Goal: Task Accomplishment & Management: Use online tool/utility

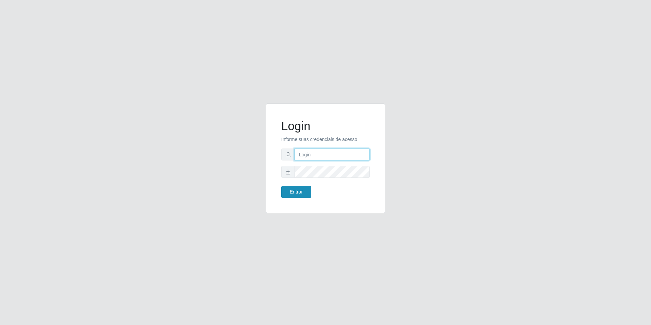
type input "[EMAIL_ADDRESS][DOMAIN_NAME]"
click at [309, 195] on button "Entrar" at bounding box center [296, 192] width 30 height 12
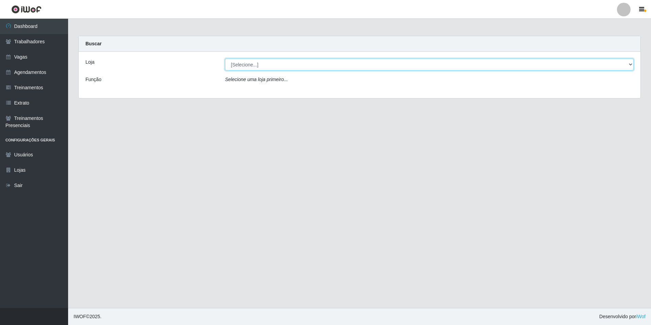
click at [282, 65] on select "[Selecione...] [GEOGRAPHIC_DATA] - [GEOGRAPHIC_DATA] [GEOGRAPHIC_DATA] - [GEOGR…" at bounding box center [429, 65] width 409 height 12
select select "506"
click at [225, 59] on select "[Selecione...] [GEOGRAPHIC_DATA] - [GEOGRAPHIC_DATA] [GEOGRAPHIC_DATA] - [GEOGR…" at bounding box center [429, 65] width 409 height 12
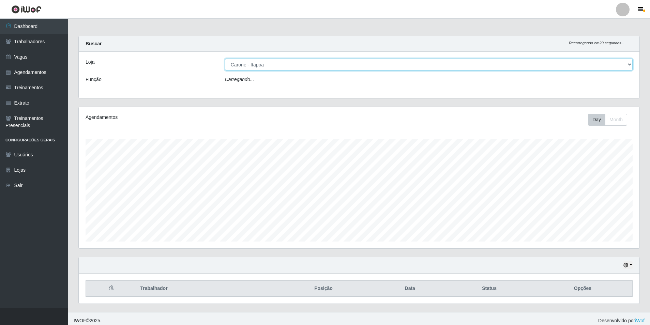
scroll to position [141, 560]
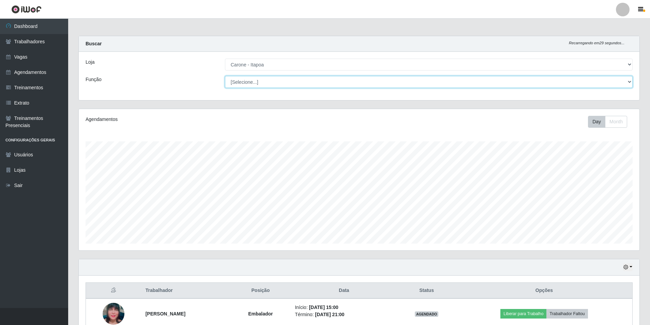
click at [274, 80] on select "[Selecione...] Embalador Embalador + Embalador ++ Repositor Repositor + Reposit…" at bounding box center [429, 82] width 408 height 12
click at [225, 76] on select "[Selecione...] Embalador Embalador + Embalador ++ Repositor Repositor + Reposit…" at bounding box center [429, 82] width 408 height 12
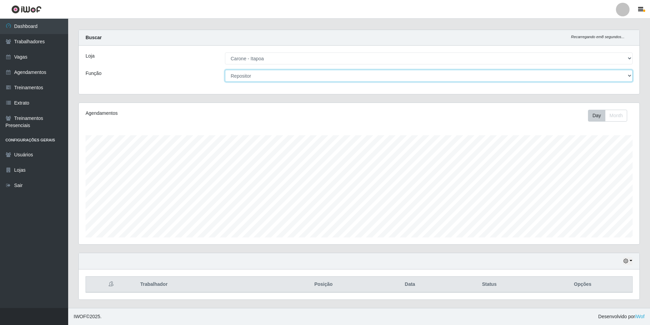
scroll to position [0, 0]
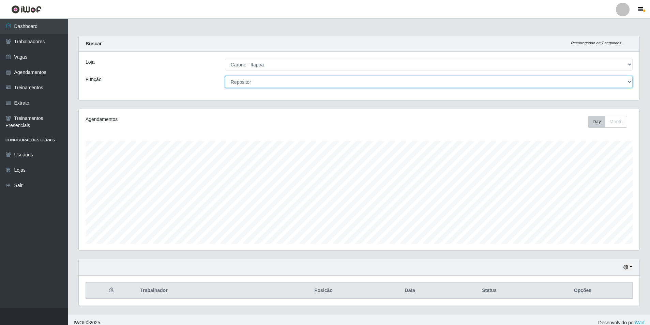
click at [267, 82] on select "[Selecione...] Embalador Embalador + Embalador ++ Repositor Repositor + Reposit…" at bounding box center [429, 82] width 408 height 12
select select "1"
click at [225, 76] on select "[Selecione...] Embalador Embalador + Embalador ++ Repositor Repositor + Reposit…" at bounding box center [429, 82] width 408 height 12
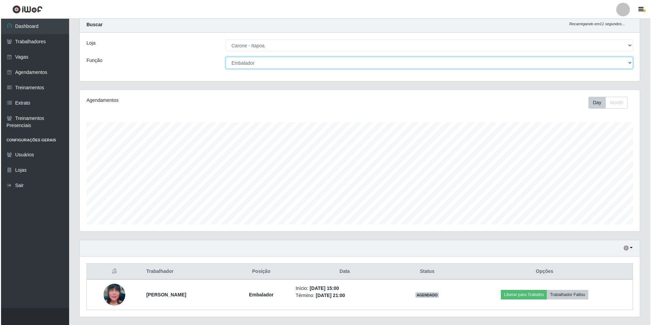
scroll to position [36, 0]
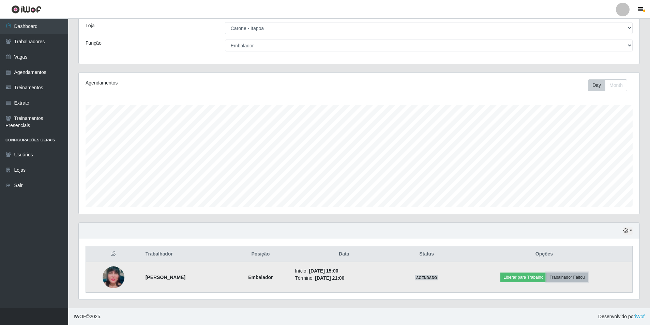
click at [565, 278] on button "Trabalhador Faltou" at bounding box center [566, 278] width 41 height 10
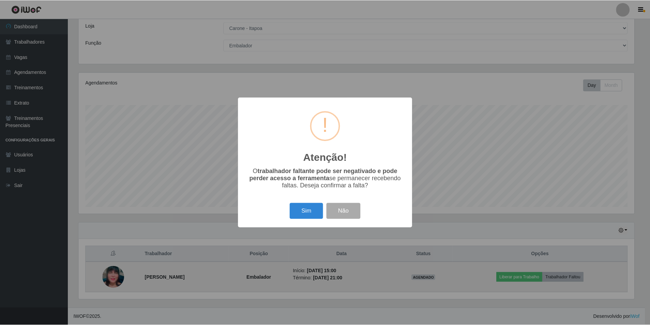
scroll to position [141, 557]
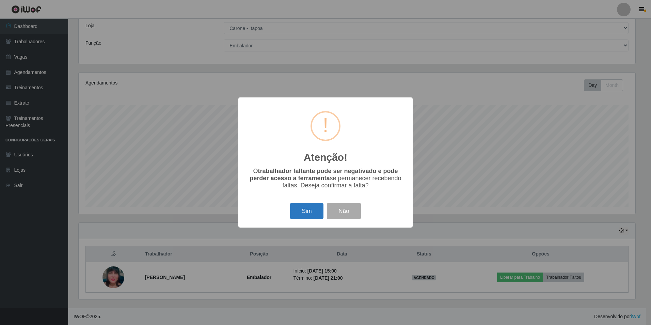
click at [298, 211] on button "Sim" at bounding box center [306, 211] width 33 height 16
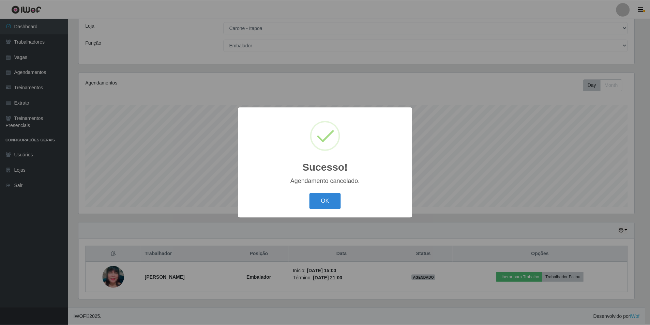
scroll to position [6, 0]
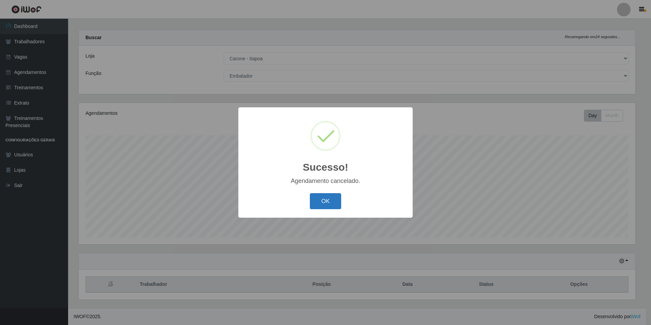
click at [329, 204] on button "OK" at bounding box center [326, 201] width 32 height 16
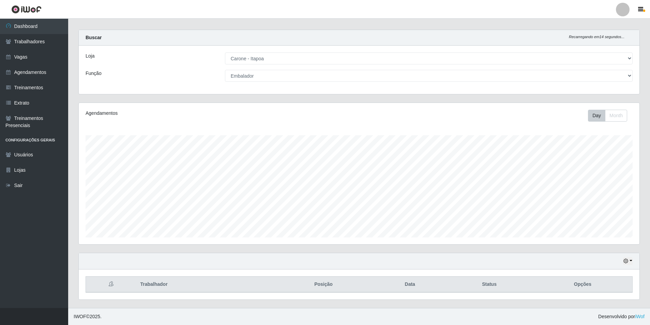
scroll to position [0, 0]
